Goal: Information Seeking & Learning: Learn about a topic

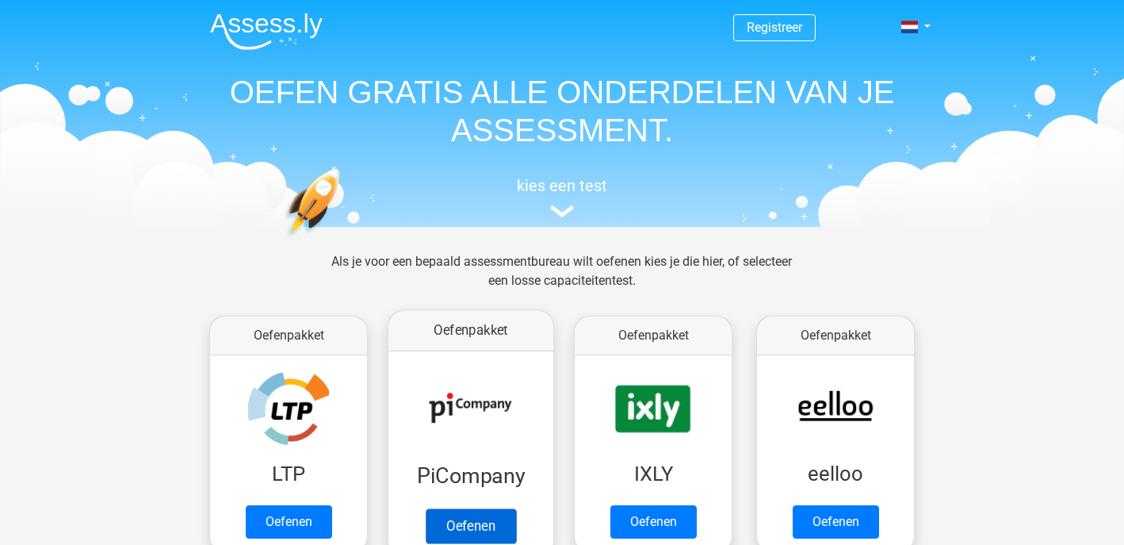
scroll to position [84, 0]
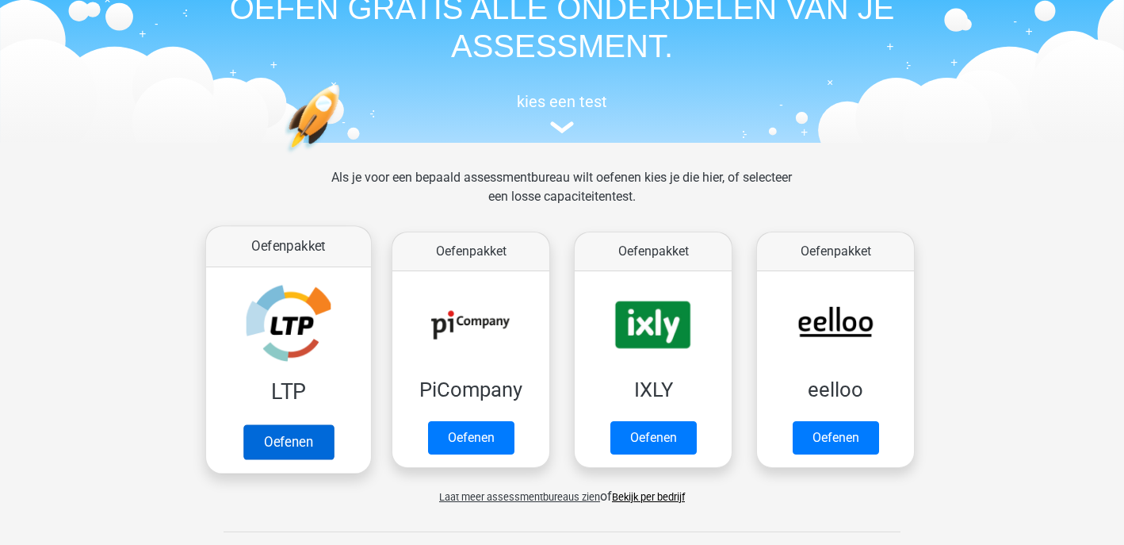
click at [309, 437] on link "Oefenen" at bounding box center [288, 441] width 90 height 35
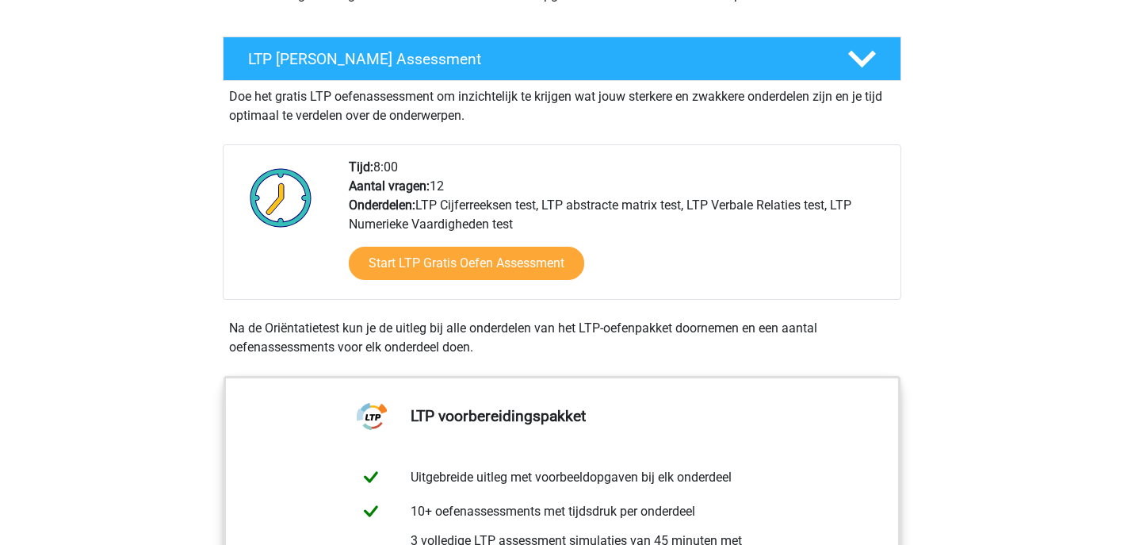
scroll to position [245, 0]
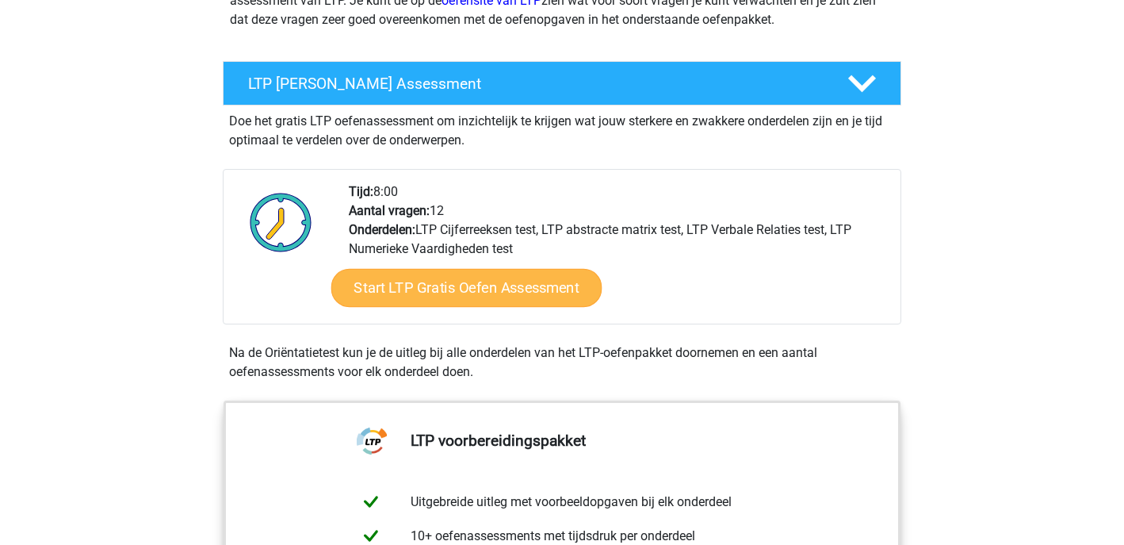
click at [505, 286] on link "Start LTP Gratis Oefen Assessment" at bounding box center [466, 288] width 271 height 38
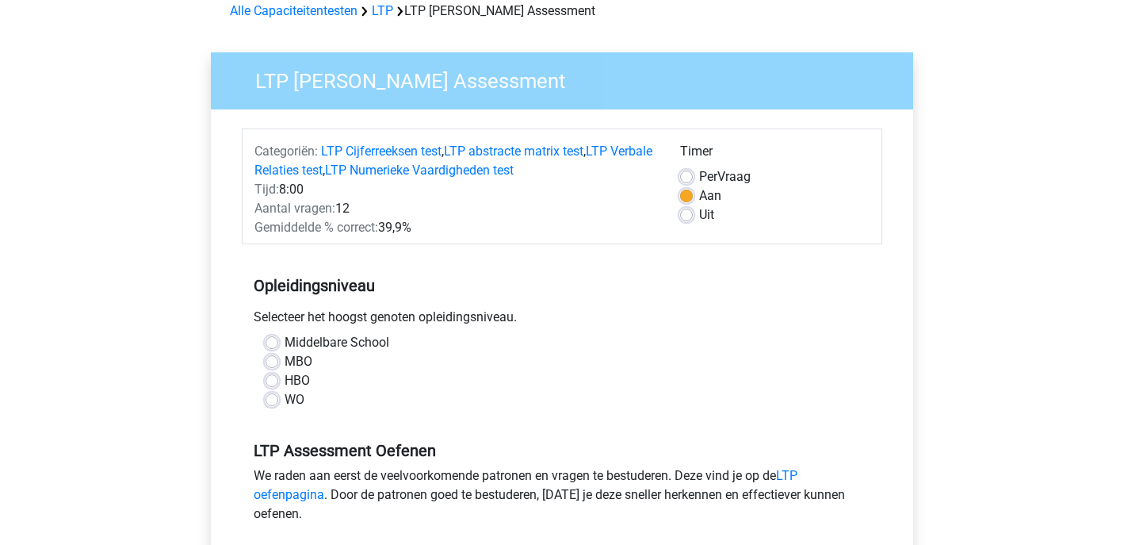
scroll to position [100, 0]
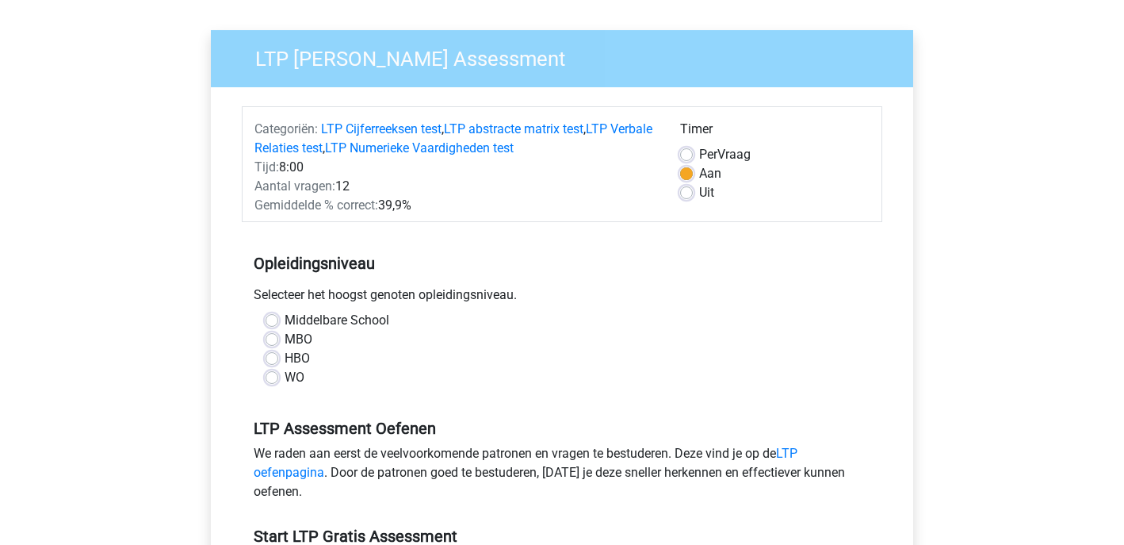
click at [285, 380] on label "WO" at bounding box center [295, 377] width 20 height 19
click at [276, 380] on input "WO" at bounding box center [272, 376] width 13 height 16
radio input "true"
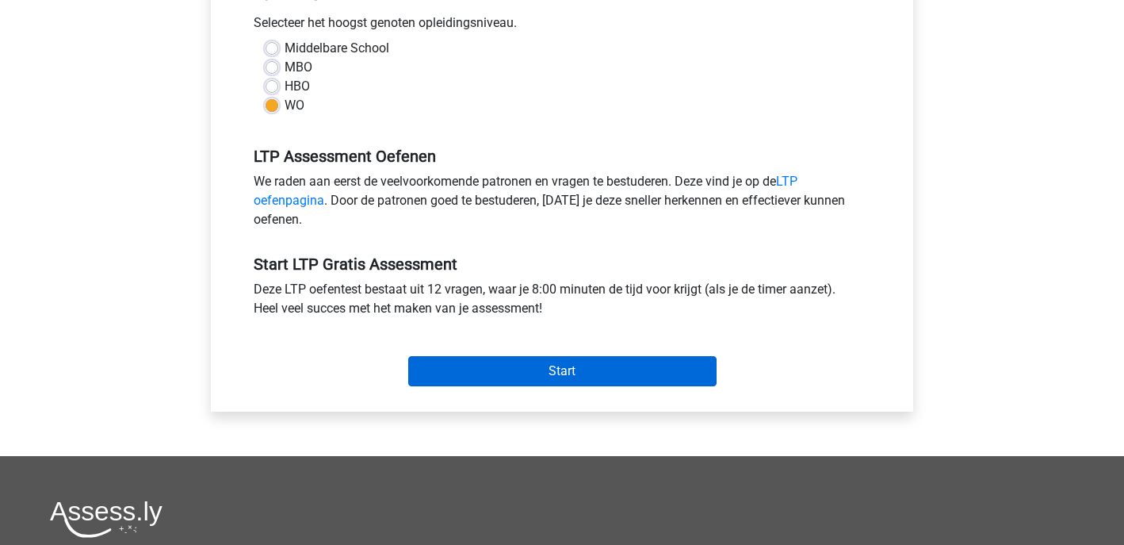
scroll to position [373, 0]
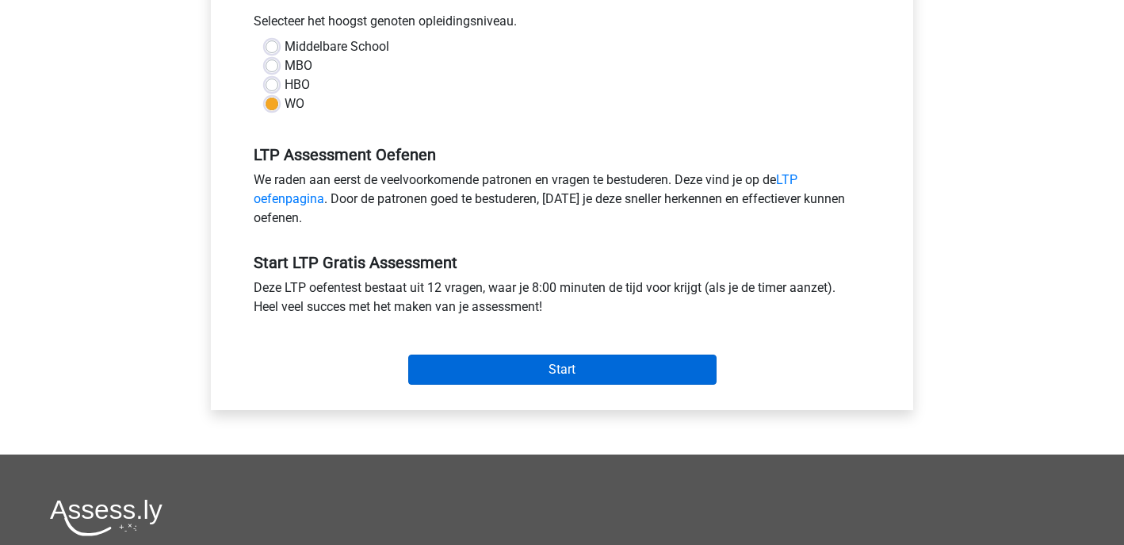
click at [515, 366] on input "Start" at bounding box center [562, 369] width 308 height 30
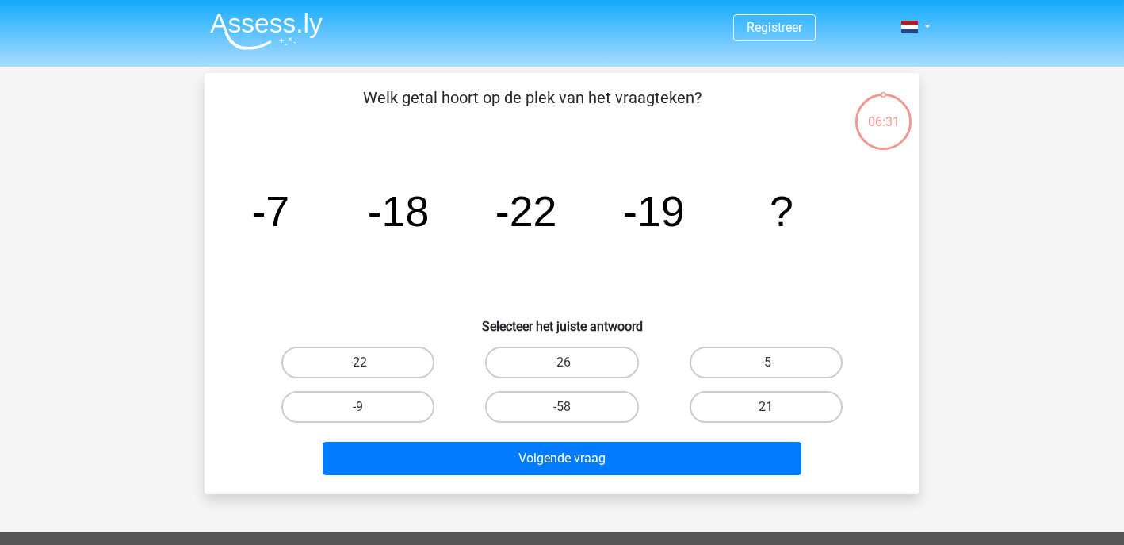
click at [344, 387] on div "-9" at bounding box center [358, 406] width 204 height 44
click at [346, 401] on label "-9" at bounding box center [357, 407] width 153 height 32
click at [358, 407] on input "-9" at bounding box center [363, 412] width 10 height 10
radio input "true"
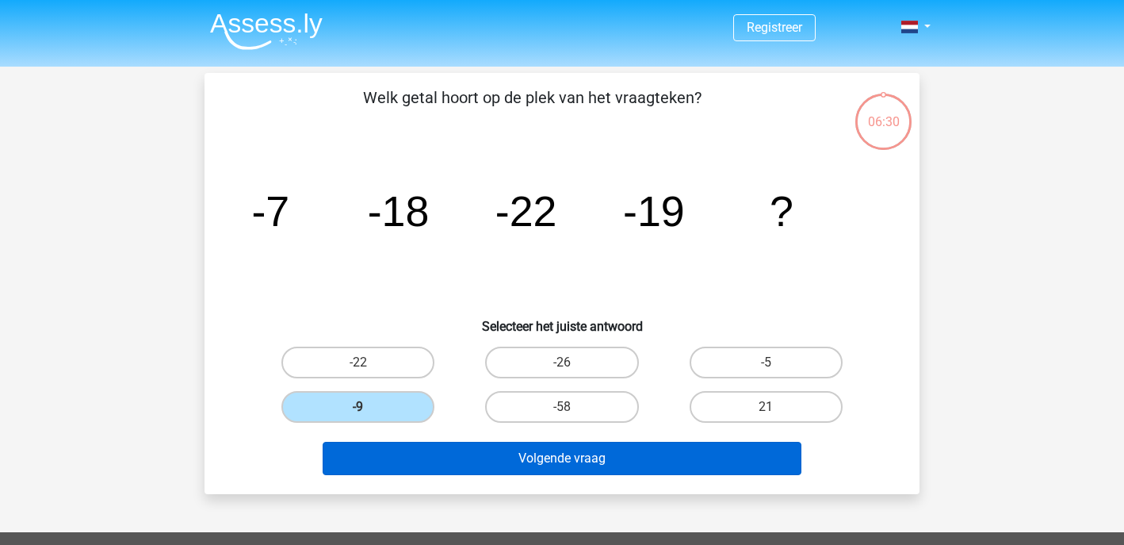
click at [473, 469] on button "Volgende vraag" at bounding box center [563, 457] width 480 height 33
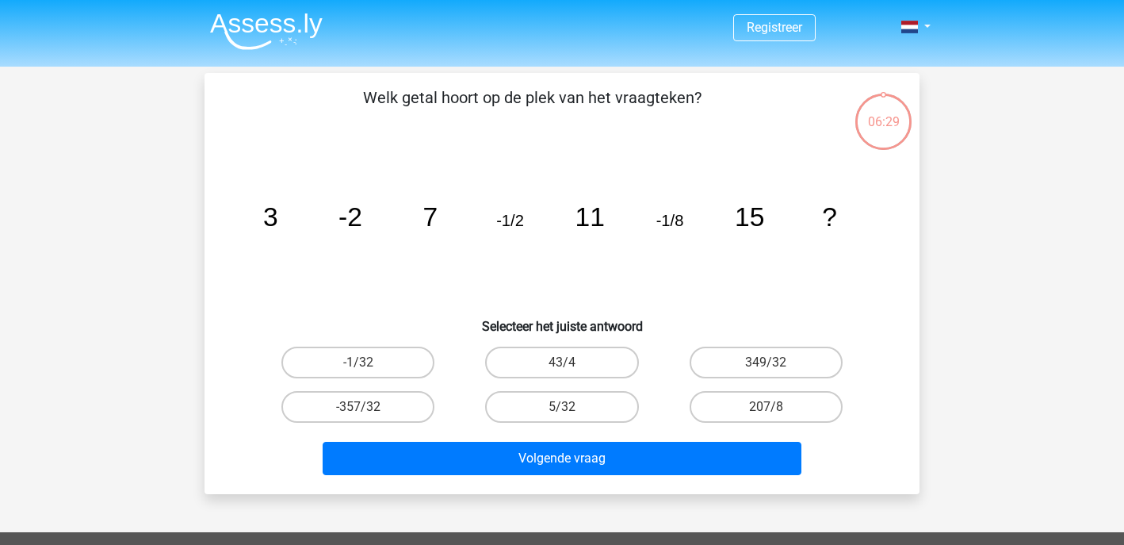
scroll to position [73, 0]
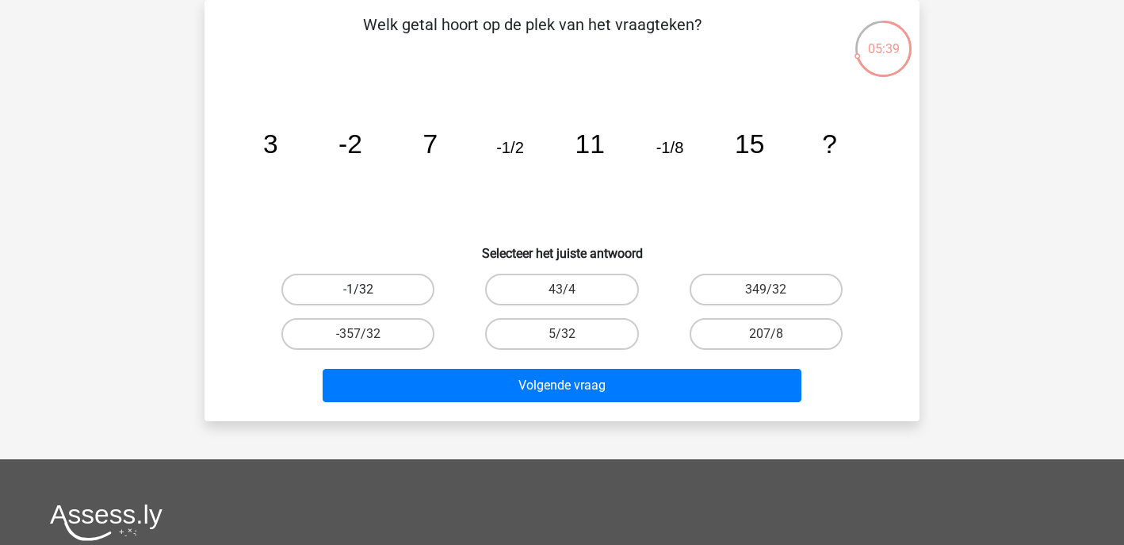
click at [362, 288] on label "-1/32" at bounding box center [357, 289] width 153 height 32
click at [362, 289] on input "-1/32" at bounding box center [363, 294] width 10 height 10
radio input "true"
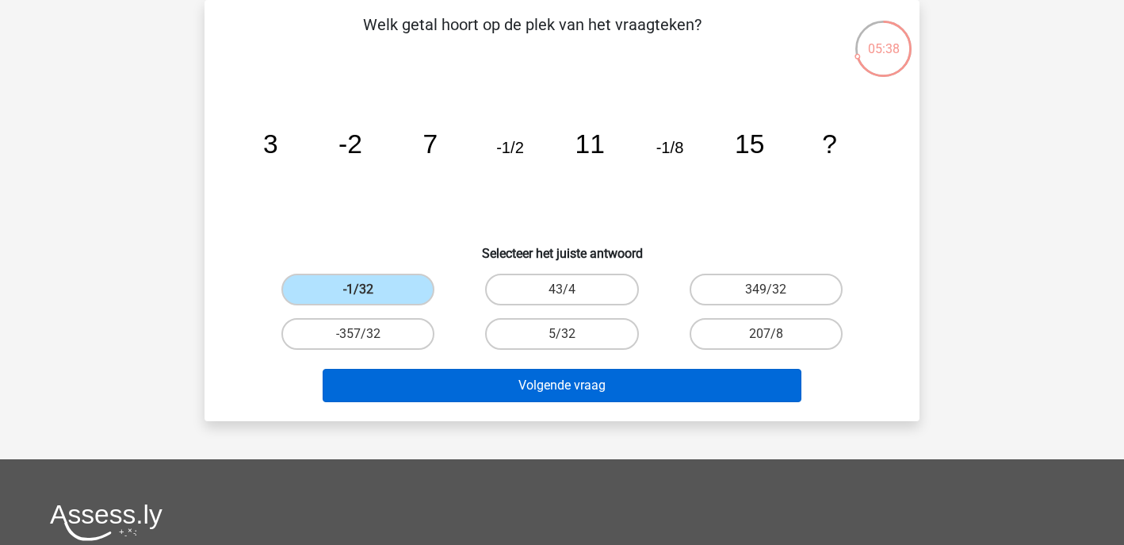
click at [529, 380] on button "Volgende vraag" at bounding box center [563, 385] width 480 height 33
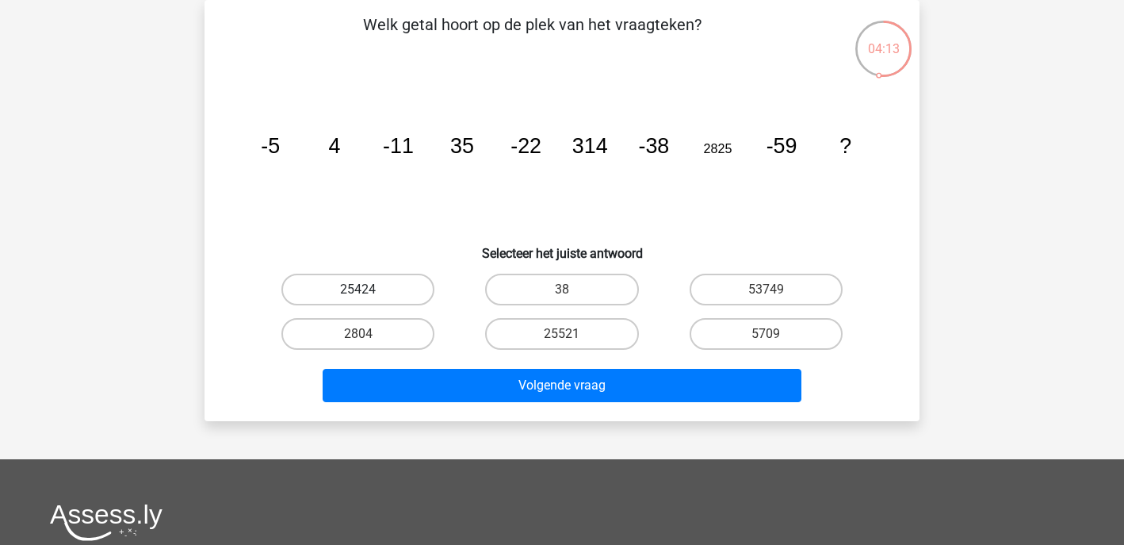
click at [381, 280] on label "25424" at bounding box center [357, 289] width 153 height 32
click at [369, 289] on input "25424" at bounding box center [363, 294] width 10 height 10
radio input "true"
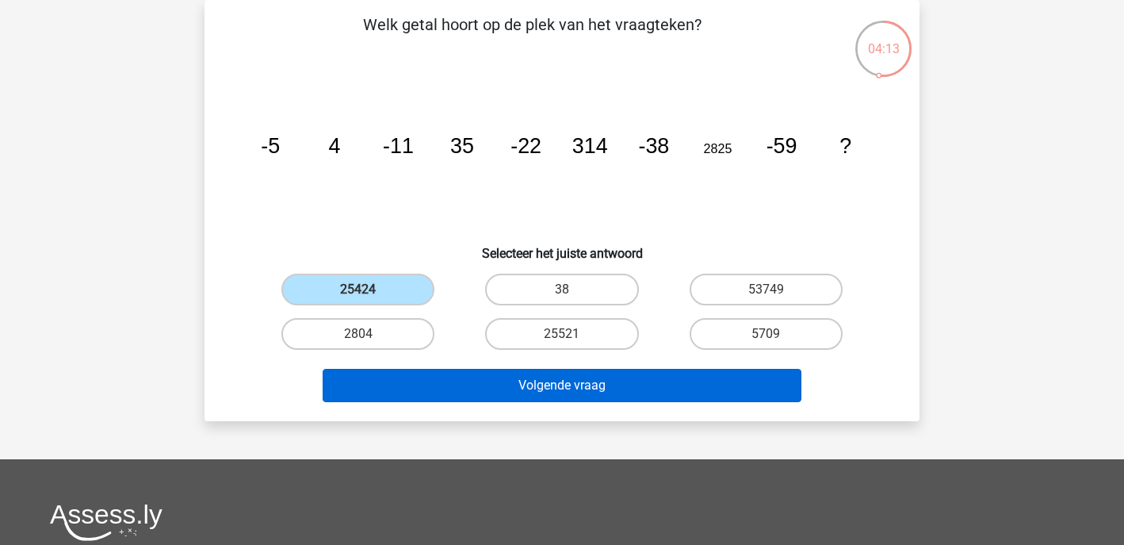
click at [513, 380] on button "Volgende vraag" at bounding box center [563, 385] width 480 height 33
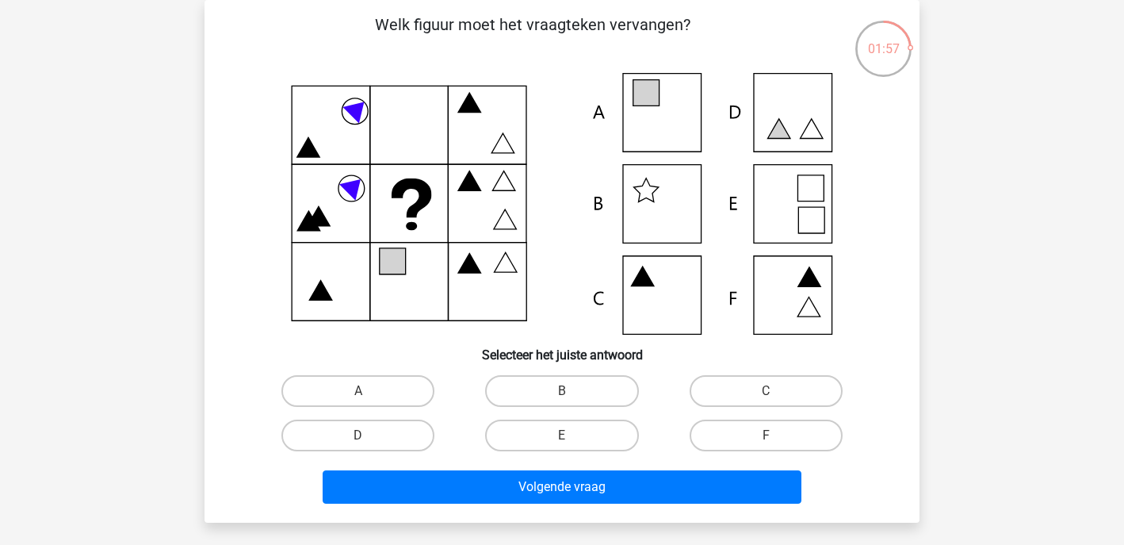
click at [645, 200] on icon at bounding box center [562, 204] width 639 height 262
click at [663, 193] on icon at bounding box center [562, 204] width 639 height 262
click at [536, 386] on label "B" at bounding box center [561, 391] width 153 height 32
click at [562, 391] on input "B" at bounding box center [567, 396] width 10 height 10
radio input "true"
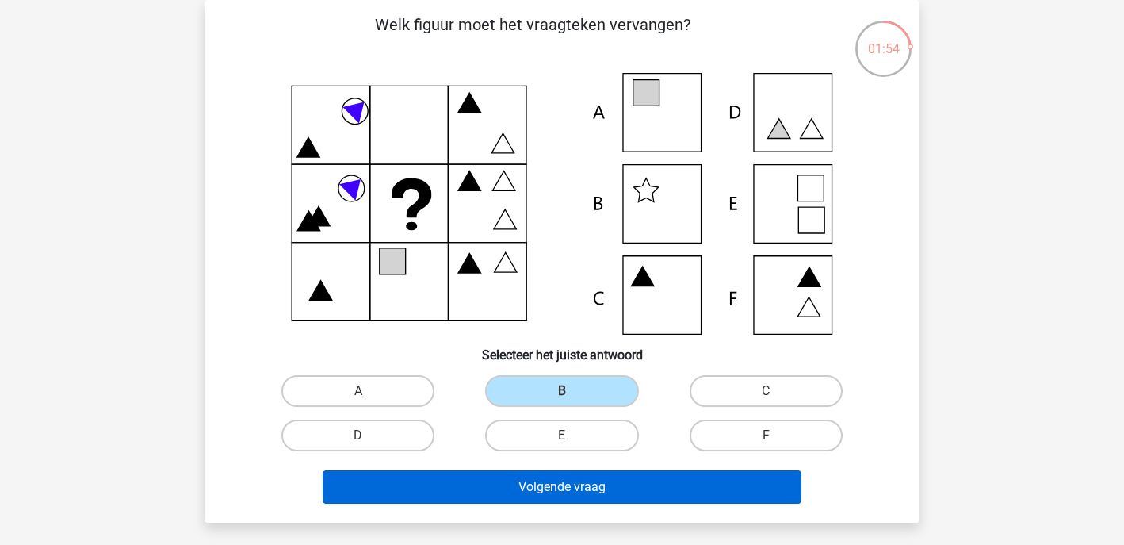
click at [581, 500] on button "Volgende vraag" at bounding box center [563, 486] width 480 height 33
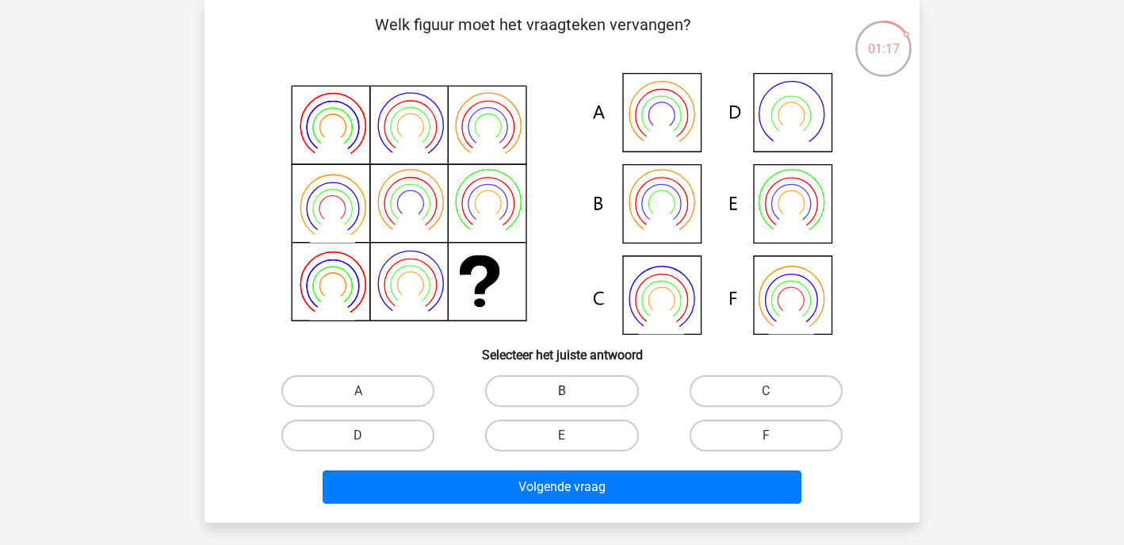
click at [553, 385] on label "B" at bounding box center [561, 391] width 153 height 32
click at [562, 391] on input "B" at bounding box center [567, 396] width 10 height 10
radio input "true"
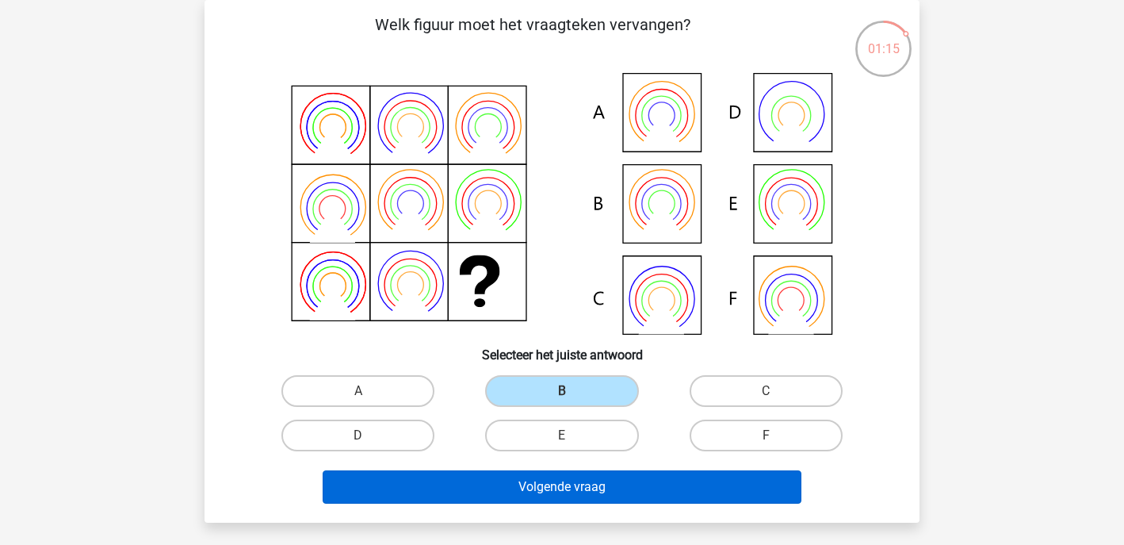
click at [561, 489] on button "Volgende vraag" at bounding box center [563, 486] width 480 height 33
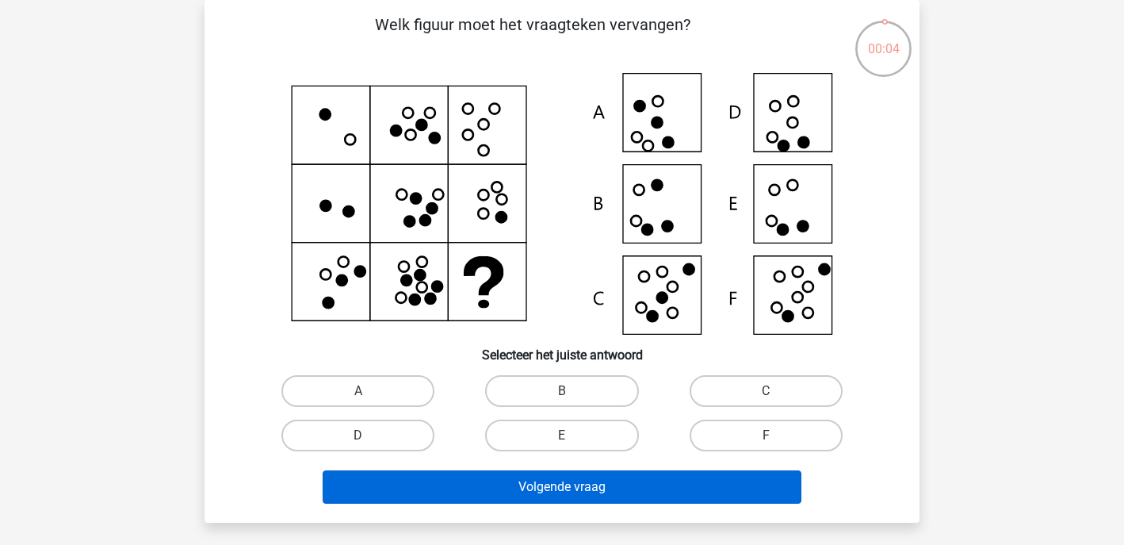
click at [645, 483] on button "Volgende vraag" at bounding box center [563, 486] width 480 height 33
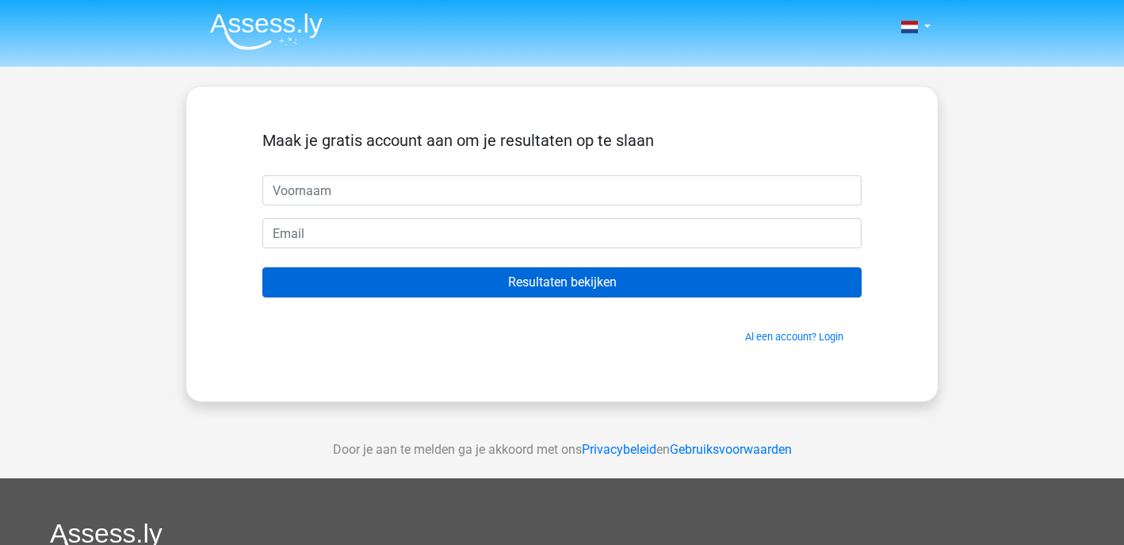
click at [682, 290] on input "Resultaten bekijken" at bounding box center [561, 282] width 599 height 30
click at [674, 285] on input "Resultaten bekijken" at bounding box center [561, 282] width 599 height 30
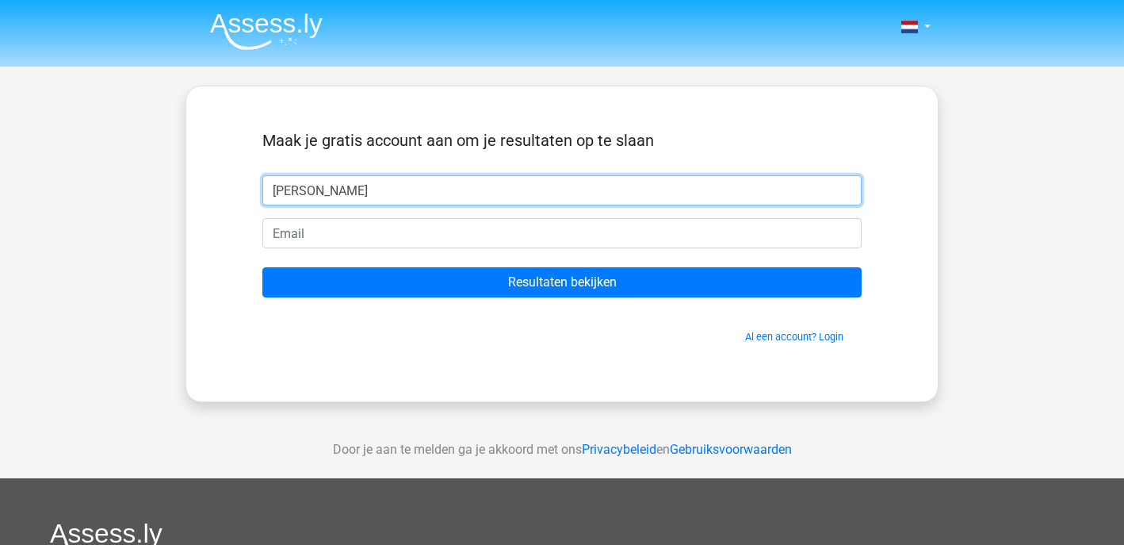
type input "[PERSON_NAME]"
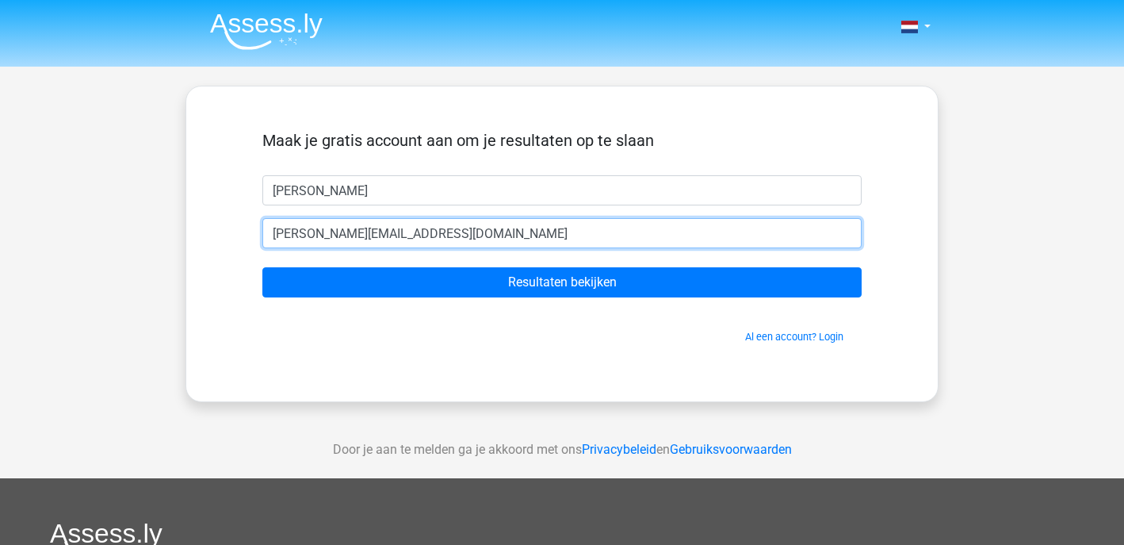
type input "[PERSON_NAME][EMAIL_ADDRESS][DOMAIN_NAME]"
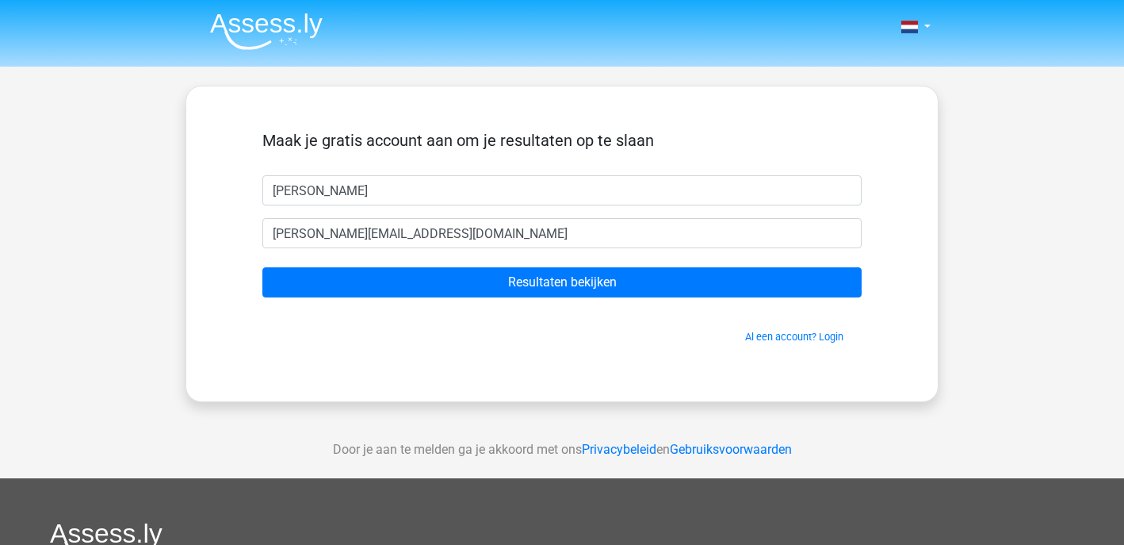
click at [509, 263] on form "Maak je gratis account aan om je resultaten op te slaan jeff jeffd@hotmail.com …" at bounding box center [561, 237] width 599 height 213
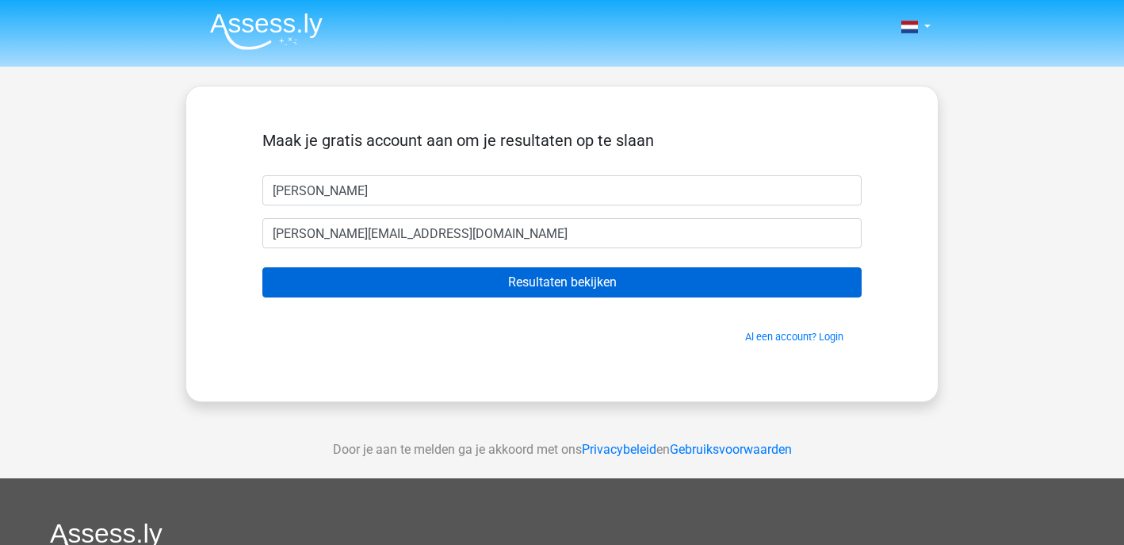
click at [516, 285] on input "Resultaten bekijken" at bounding box center [561, 282] width 599 height 30
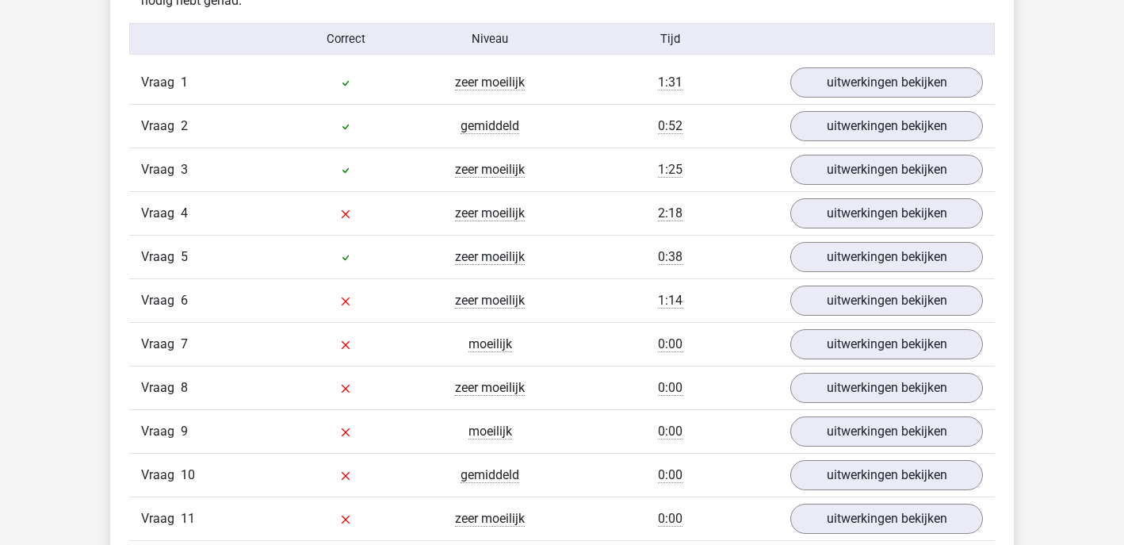
scroll to position [1748, 0]
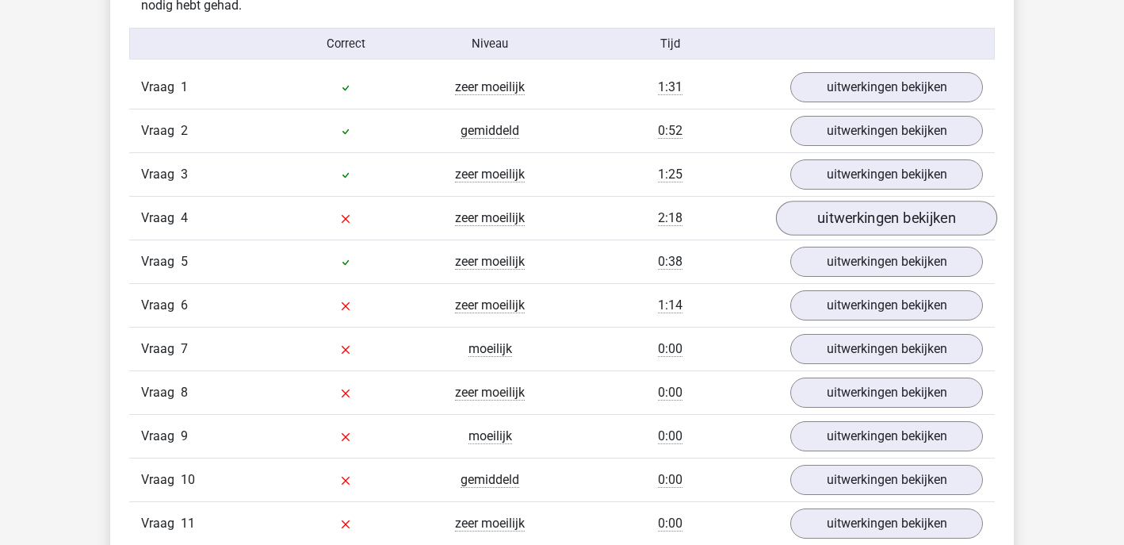
click at [854, 218] on link "uitwerkingen bekijken" at bounding box center [886, 218] width 221 height 35
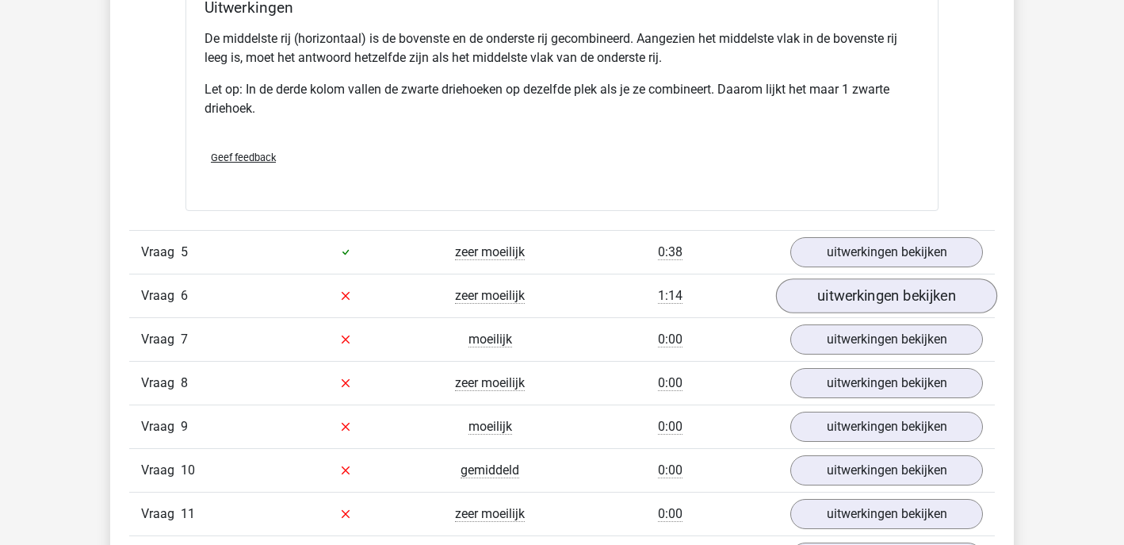
scroll to position [2451, 0]
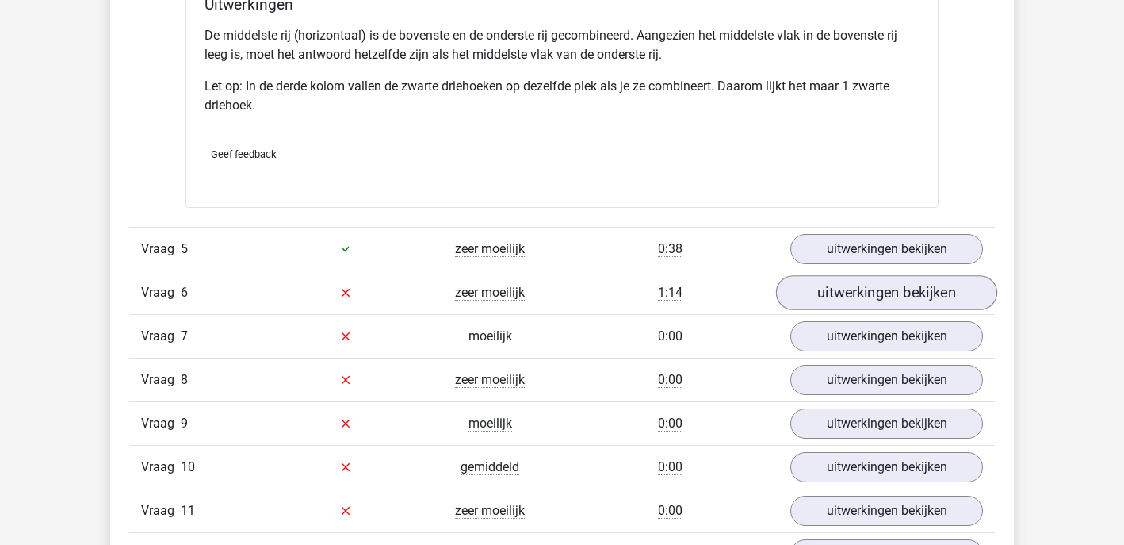
click at [872, 287] on link "uitwerkingen bekijken" at bounding box center [886, 292] width 221 height 35
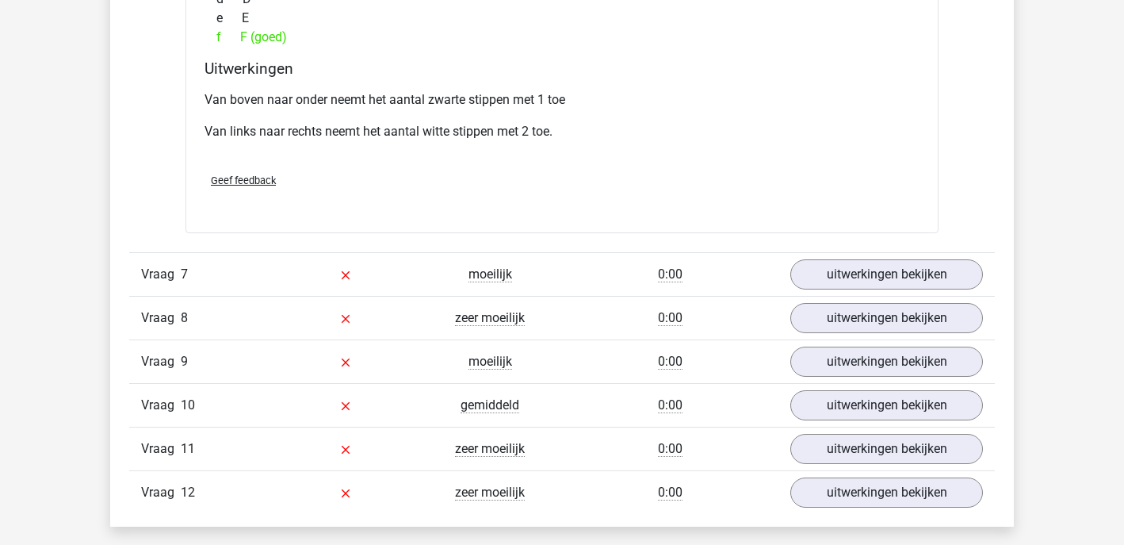
scroll to position [3178, 0]
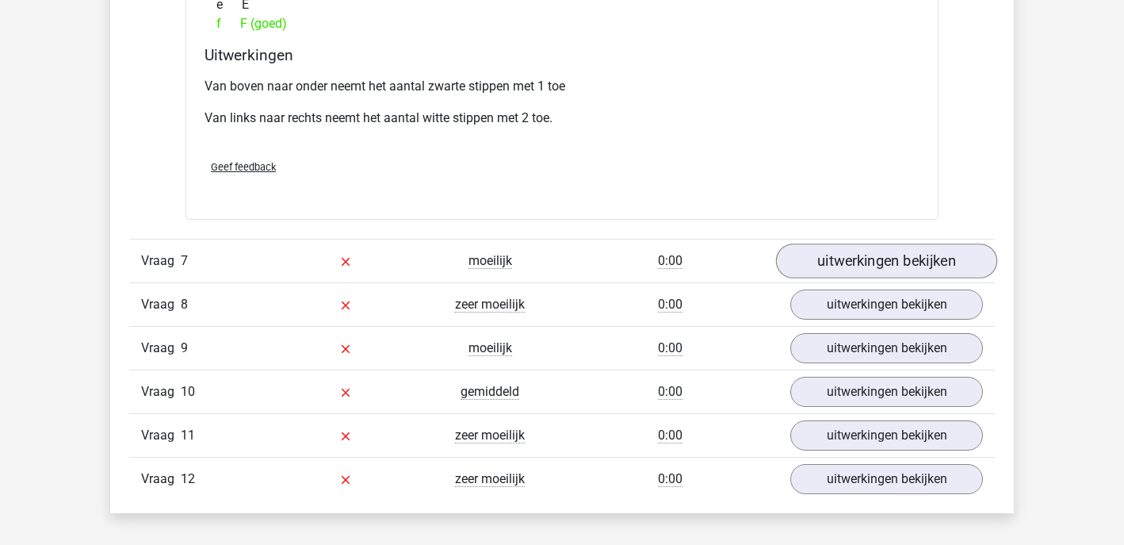
click at [882, 269] on link "uitwerkingen bekijken" at bounding box center [886, 260] width 221 height 35
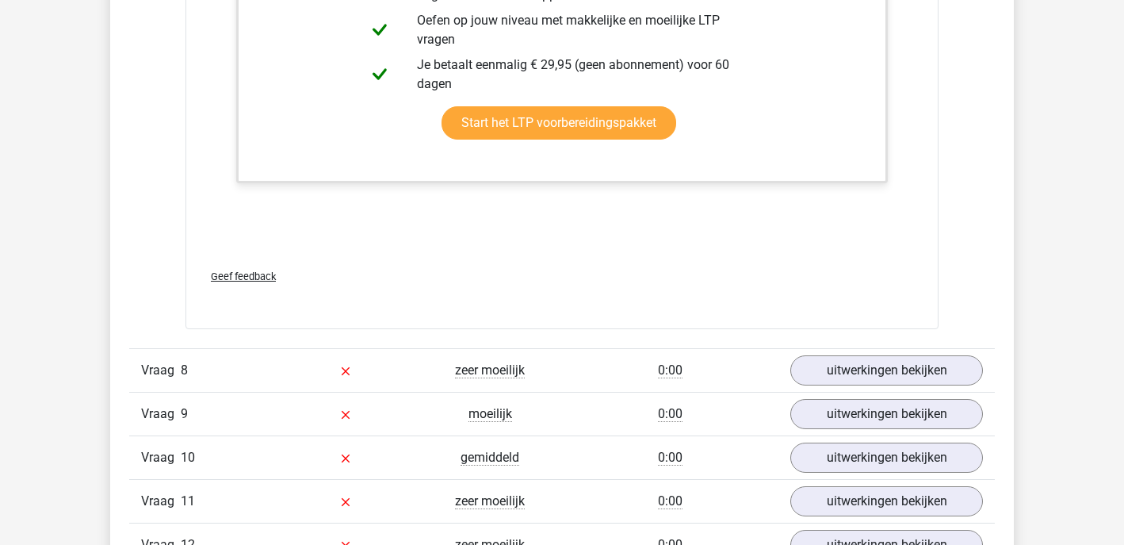
scroll to position [3960, 0]
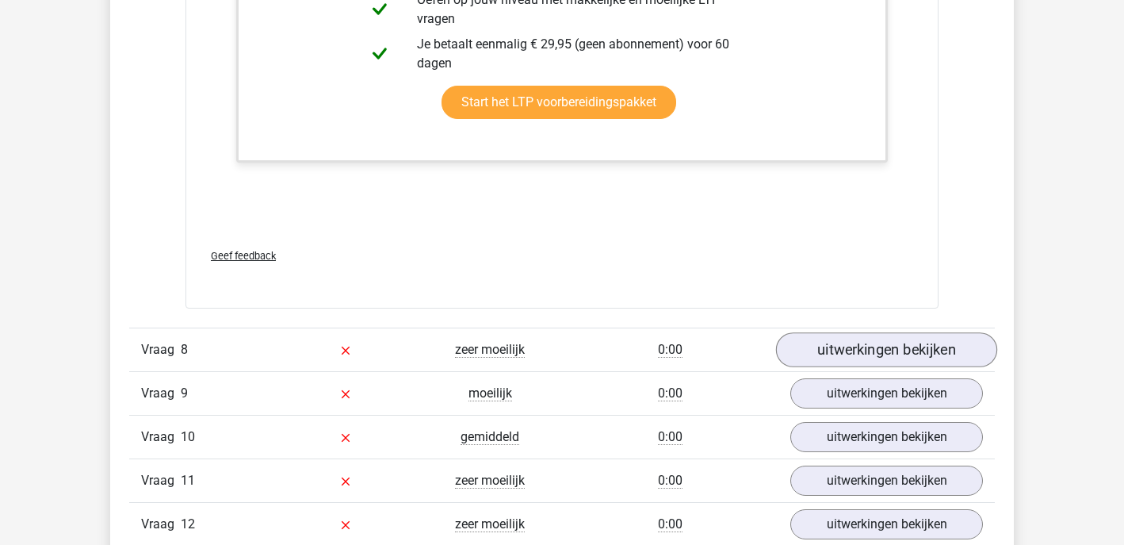
click at [859, 342] on link "uitwerkingen bekijken" at bounding box center [886, 349] width 221 height 35
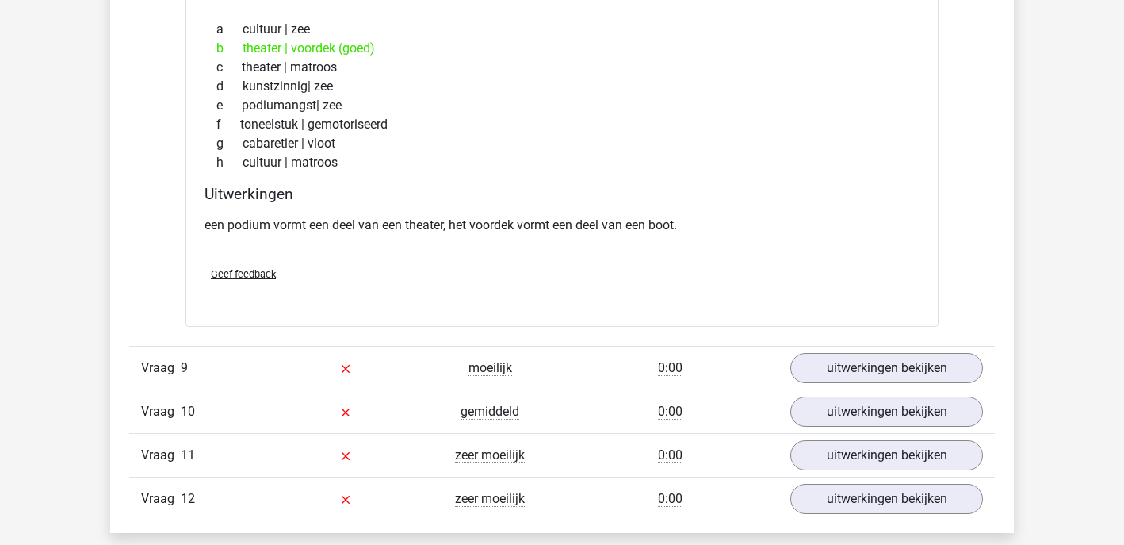
scroll to position [4402, 0]
click at [853, 354] on link "uitwerkingen bekijken" at bounding box center [886, 366] width 221 height 35
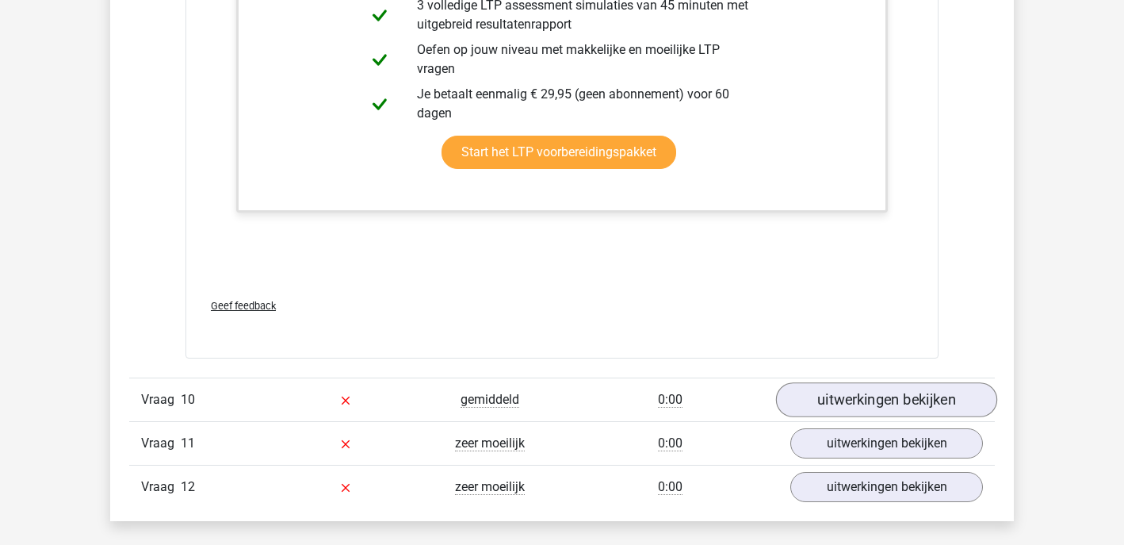
click at [863, 396] on link "uitwerkingen bekijken" at bounding box center [886, 400] width 221 height 35
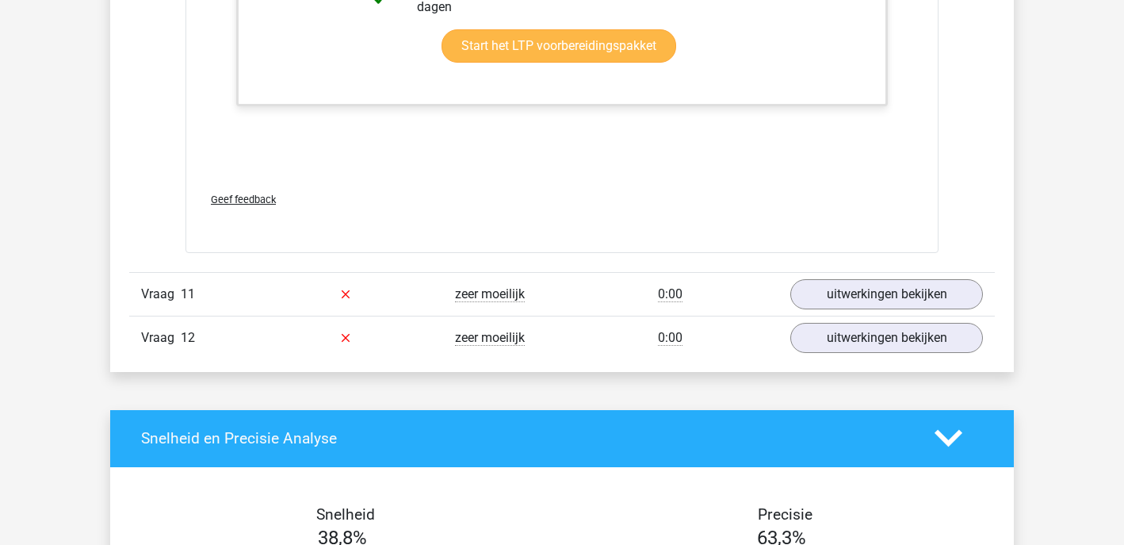
scroll to position [6448, 0]
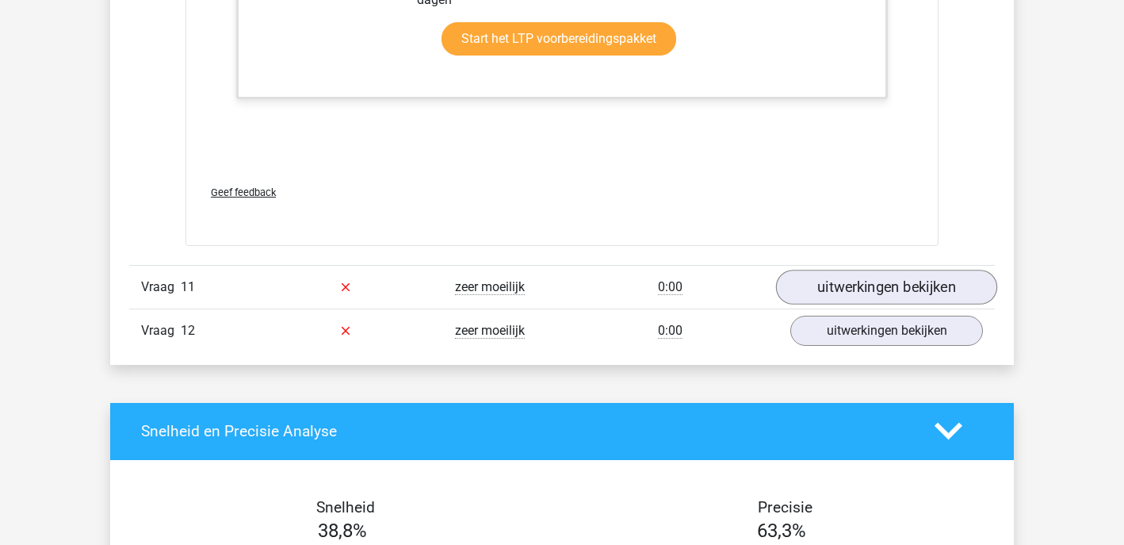
click at [892, 284] on link "uitwerkingen bekijken" at bounding box center [886, 286] width 221 height 35
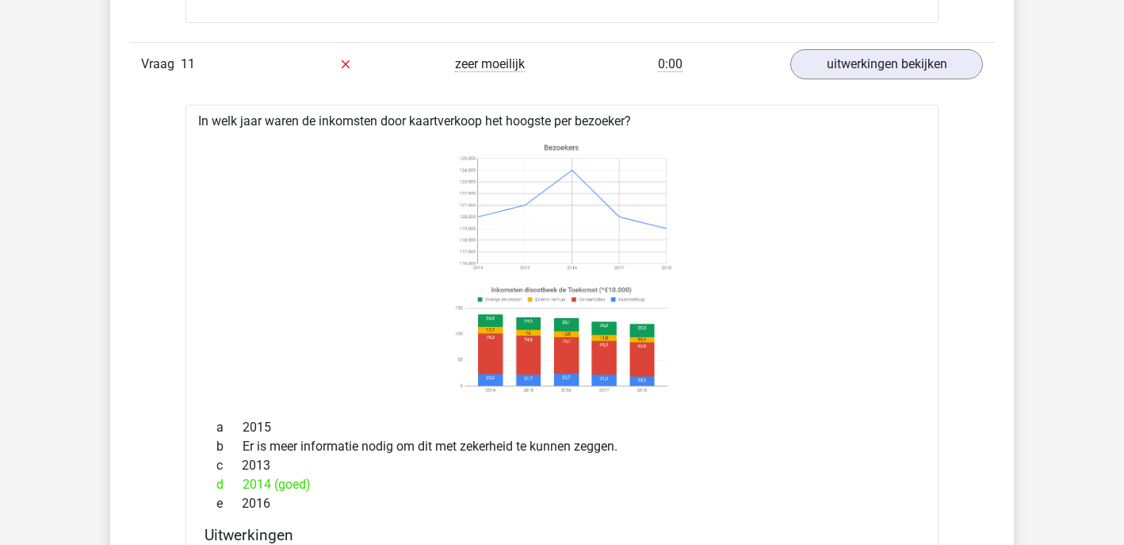
scroll to position [6675, 0]
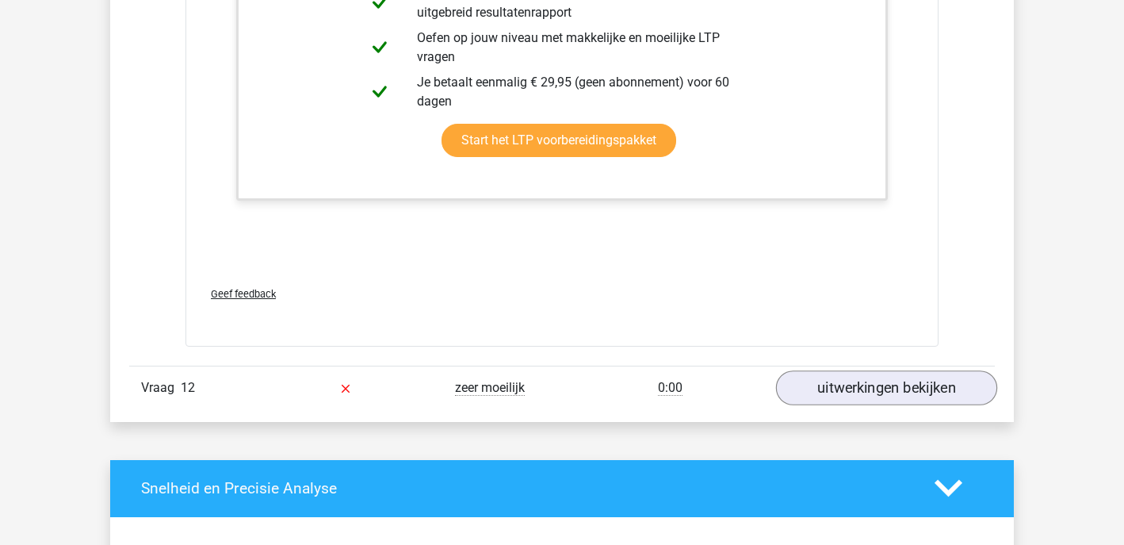
click at [854, 396] on link "uitwerkingen bekijken" at bounding box center [886, 387] width 221 height 35
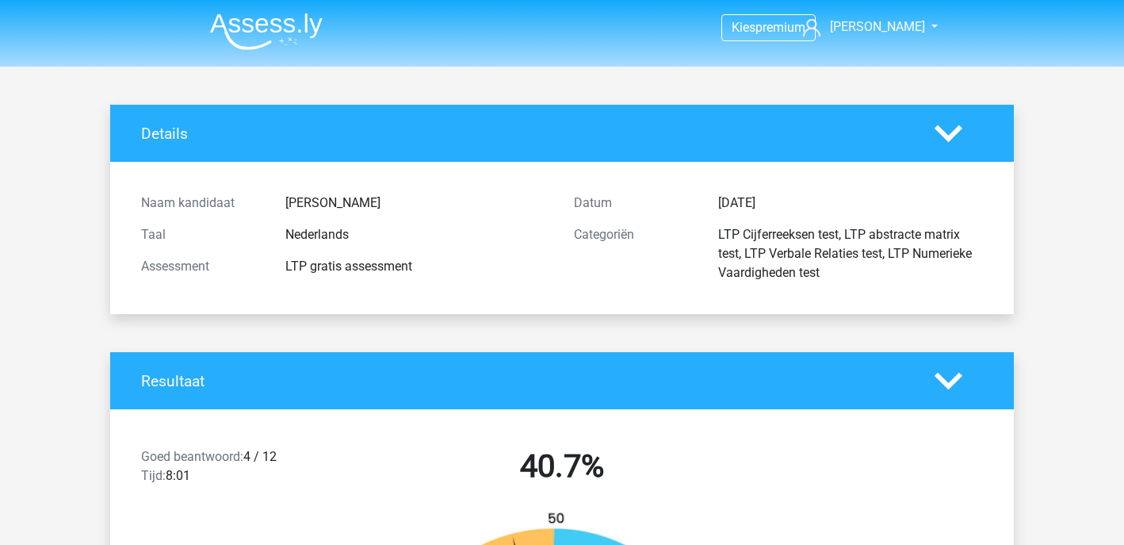
scroll to position [0, 0]
